Goal: Task Accomplishment & Management: Use online tool/utility

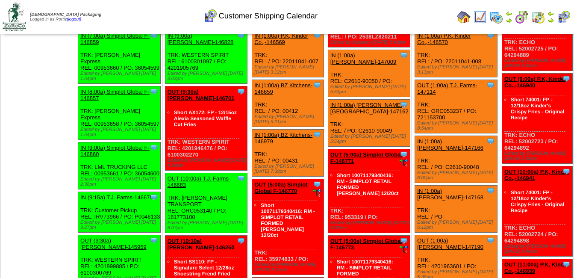
scroll to position [85, 0]
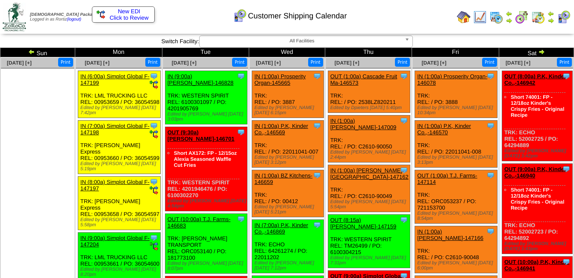
click at [135, 15] on span "Click to Review" at bounding box center [123, 18] width 53 height 6
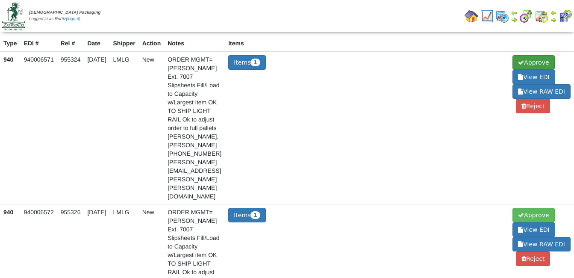
click at [522, 60] on span at bounding box center [521, 62] width 6 height 6
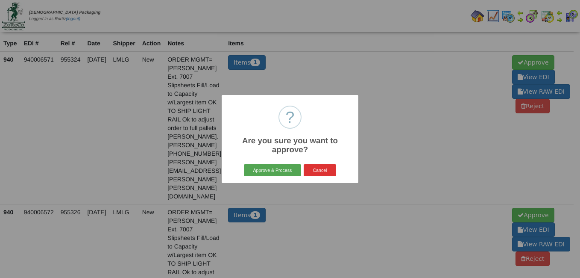
click at [268, 168] on button "Approve & Process" at bounding box center [272, 170] width 57 height 12
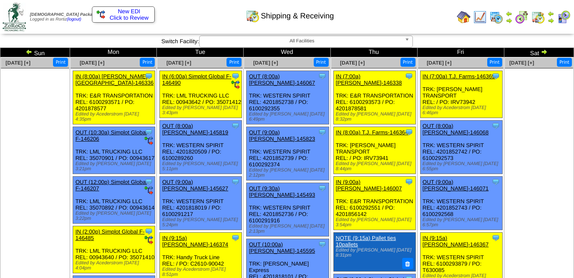
click at [132, 12] on span "New EDI" at bounding box center [129, 11] width 23 height 6
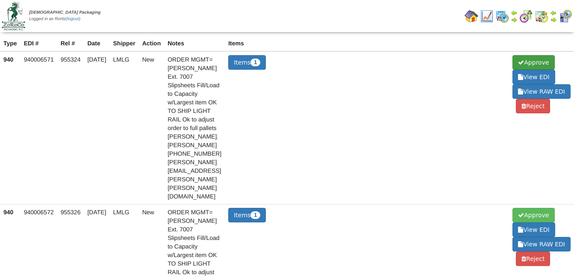
click at [534, 59] on span "Approve" at bounding box center [533, 62] width 42 height 15
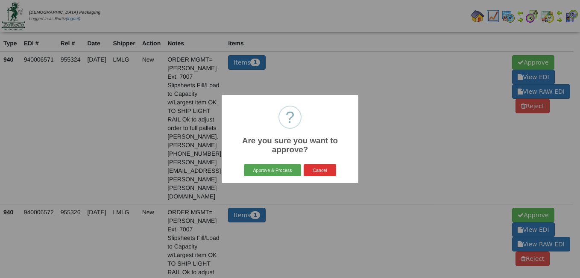
click at [266, 168] on button "Approve & Process" at bounding box center [272, 170] width 57 height 12
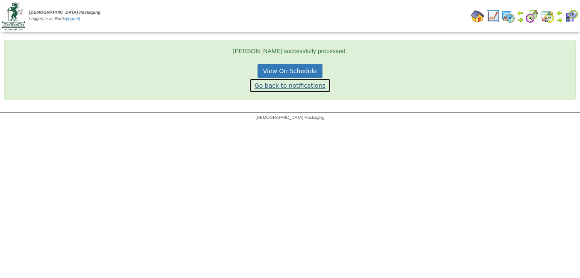
click at [296, 85] on link "Go back to notifications" at bounding box center [290, 85] width 82 height 15
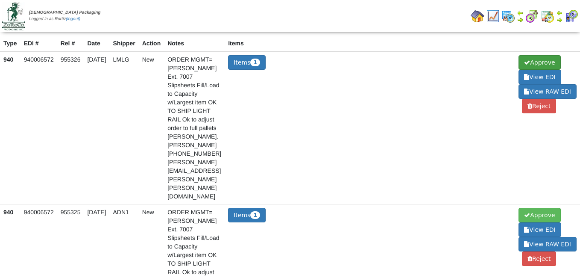
click at [538, 59] on span "Approve" at bounding box center [540, 62] width 42 height 15
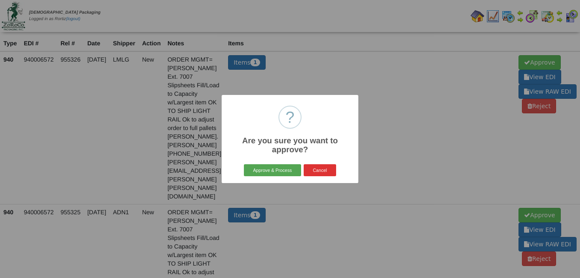
click at [273, 168] on button "Approve & Process" at bounding box center [272, 170] width 57 height 12
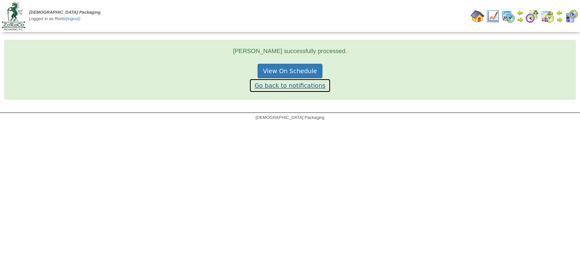
click at [295, 85] on link "Go back to notifications" at bounding box center [290, 85] width 82 height 15
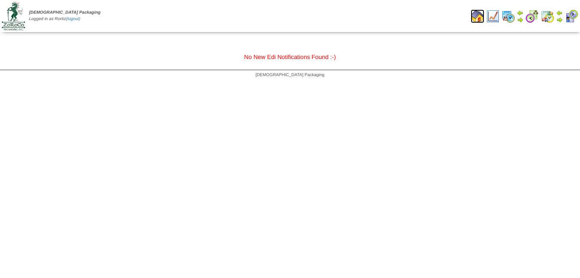
click at [477, 18] on img at bounding box center [478, 16] width 14 height 14
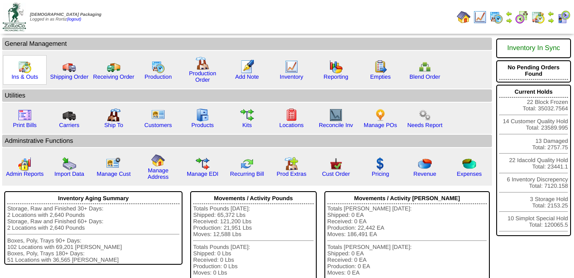
click at [24, 65] on img at bounding box center [25, 67] width 14 height 14
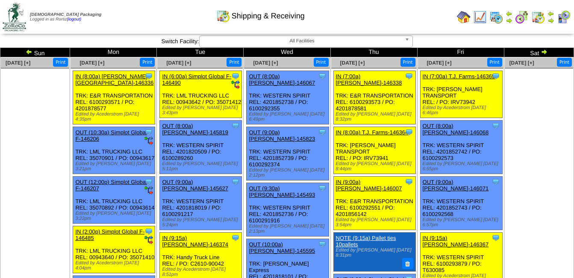
click at [541, 52] on img at bounding box center [544, 51] width 7 height 7
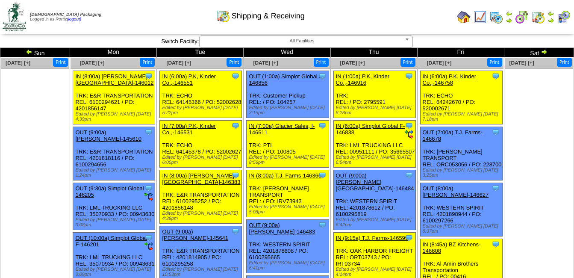
click at [541, 53] on img at bounding box center [544, 51] width 7 height 7
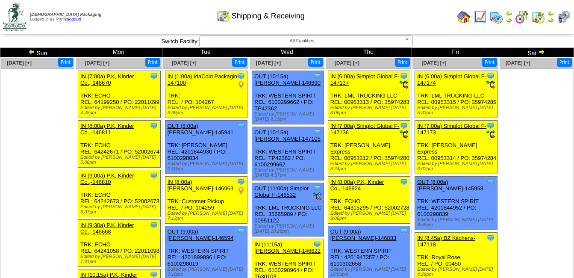
click at [539, 50] on img at bounding box center [541, 51] width 7 height 7
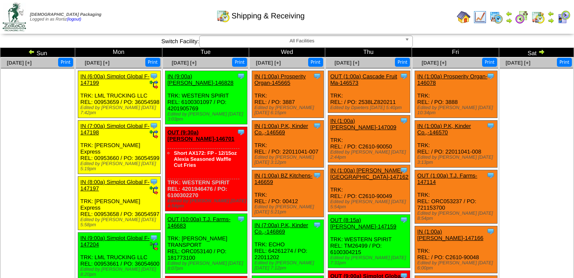
click at [551, 22] on img at bounding box center [551, 20] width 7 height 7
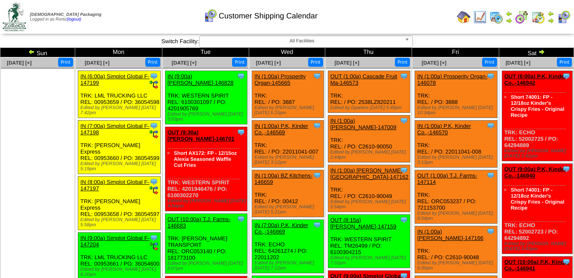
click at [404, 18] on div "Customer Shipping Calendar" at bounding box center [260, 13] width 329 height 24
